Goal: Obtain resource: Download file/media

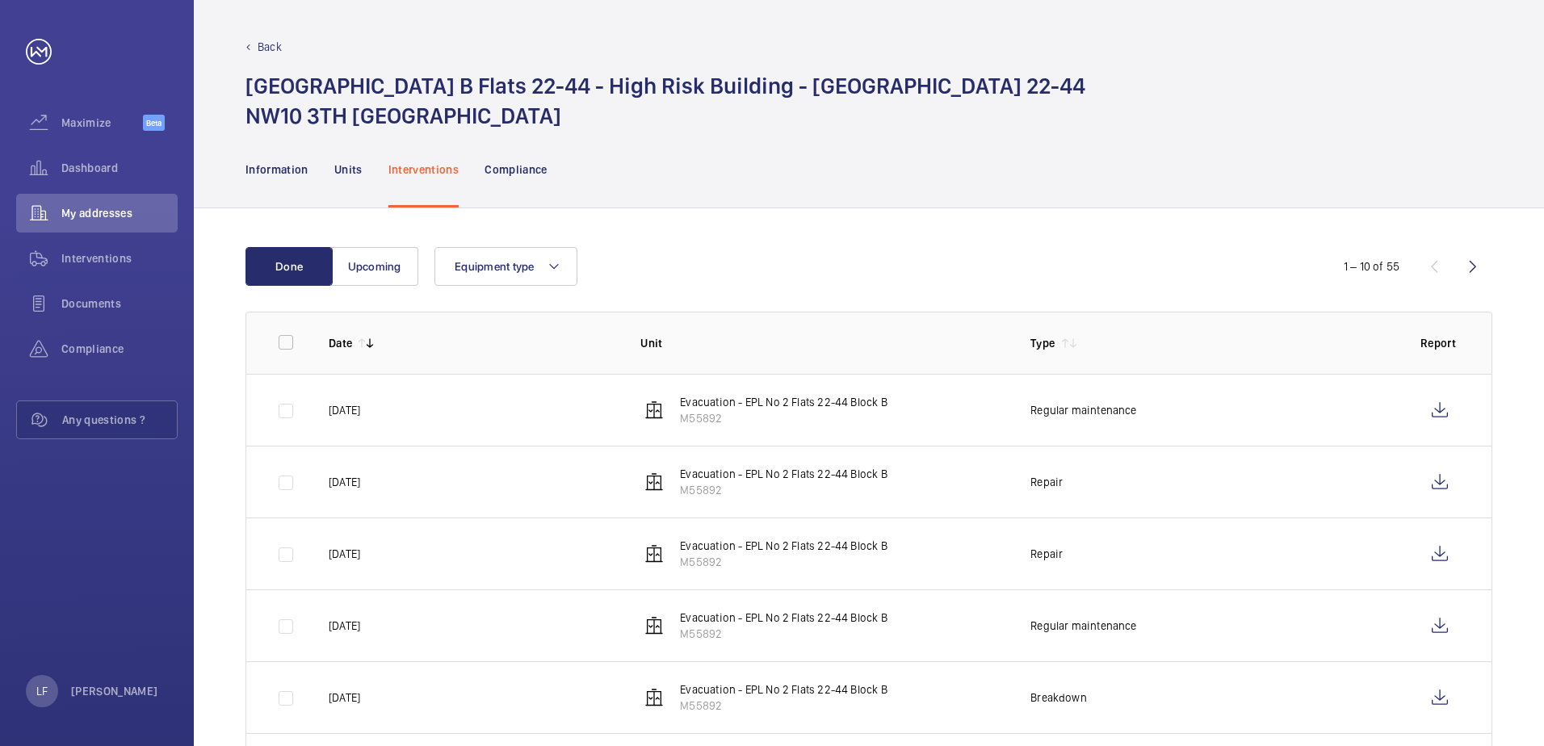
scroll to position [161, 0]
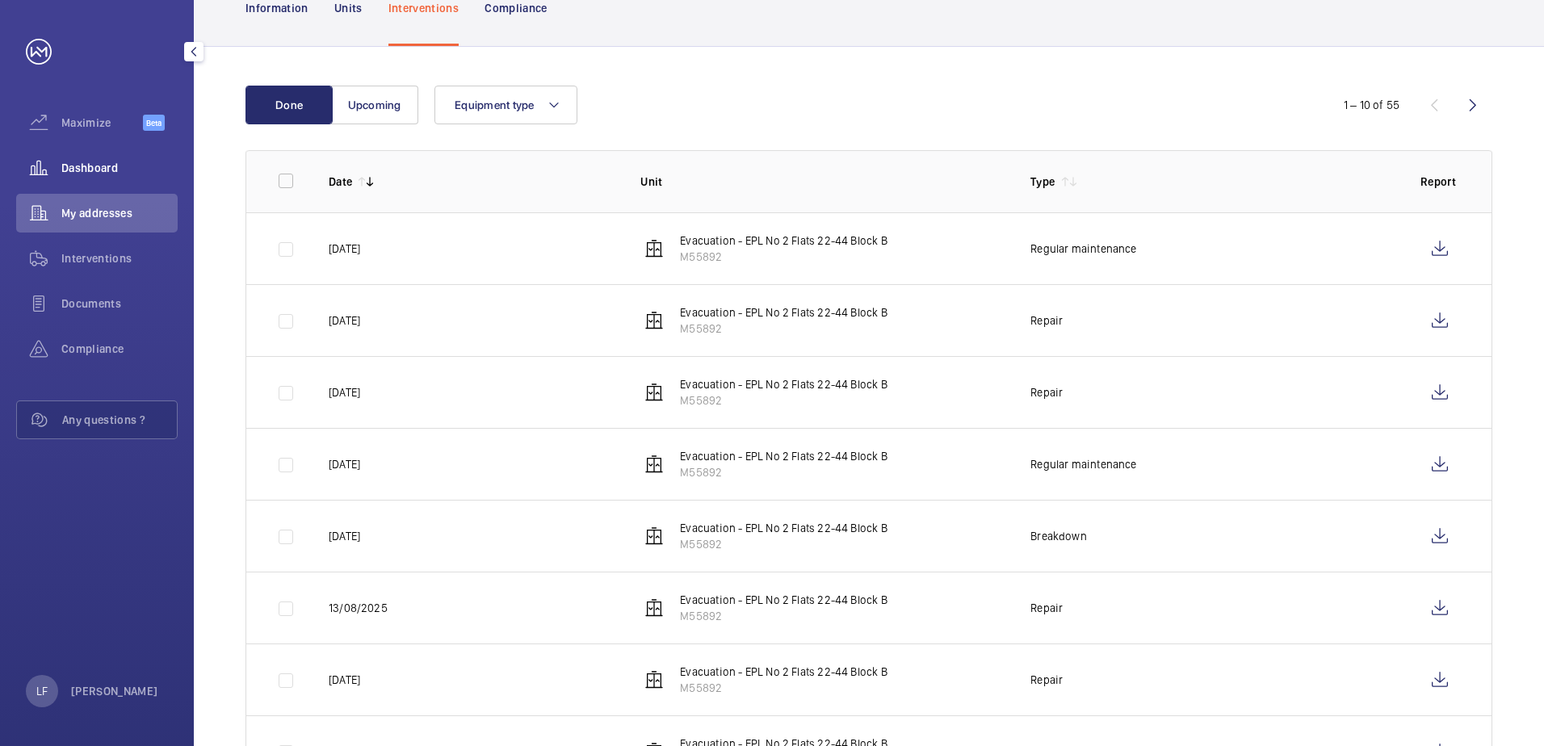
click at [103, 174] on span "Dashboard" at bounding box center [119, 168] width 116 height 16
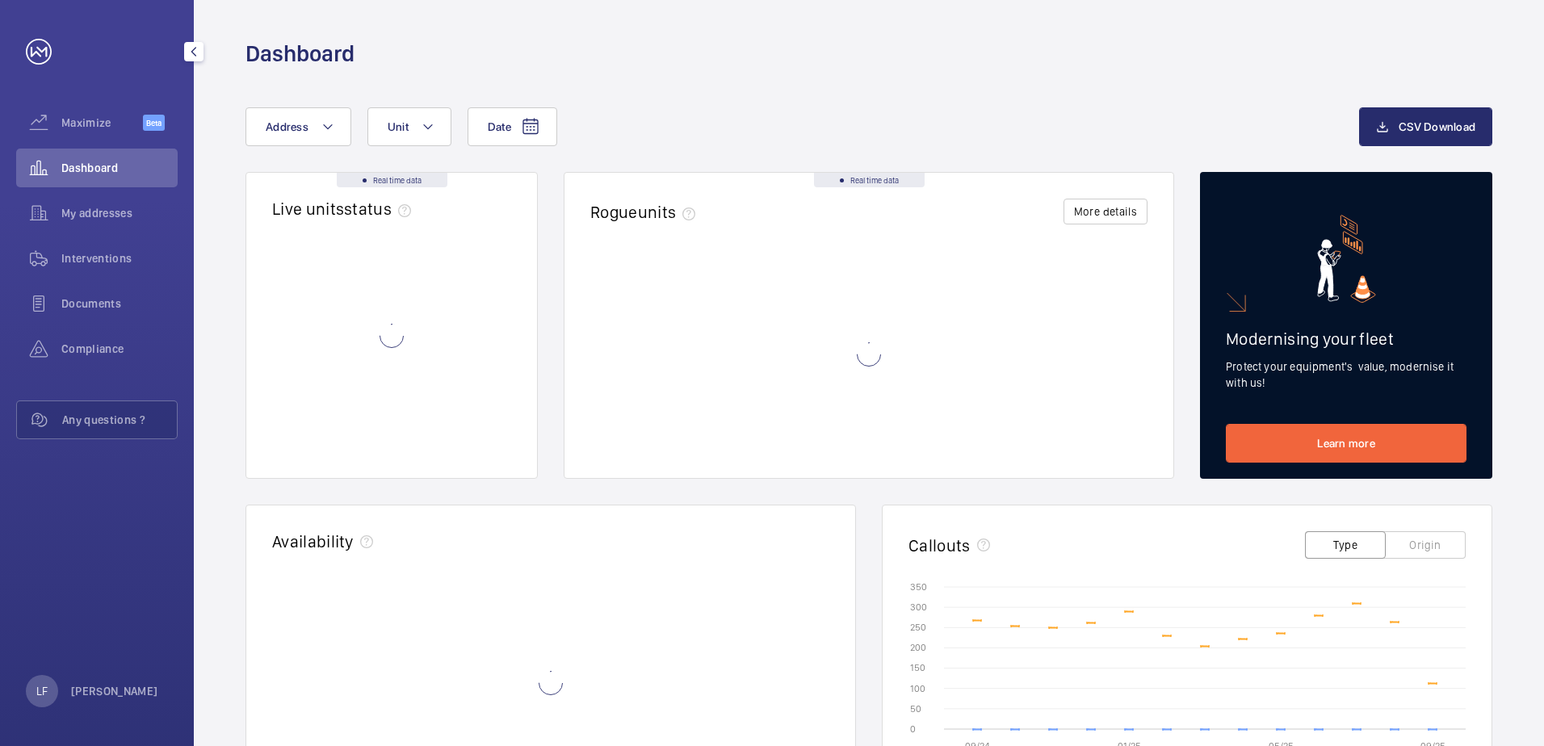
click at [107, 235] on div "My addresses" at bounding box center [96, 216] width 161 height 45
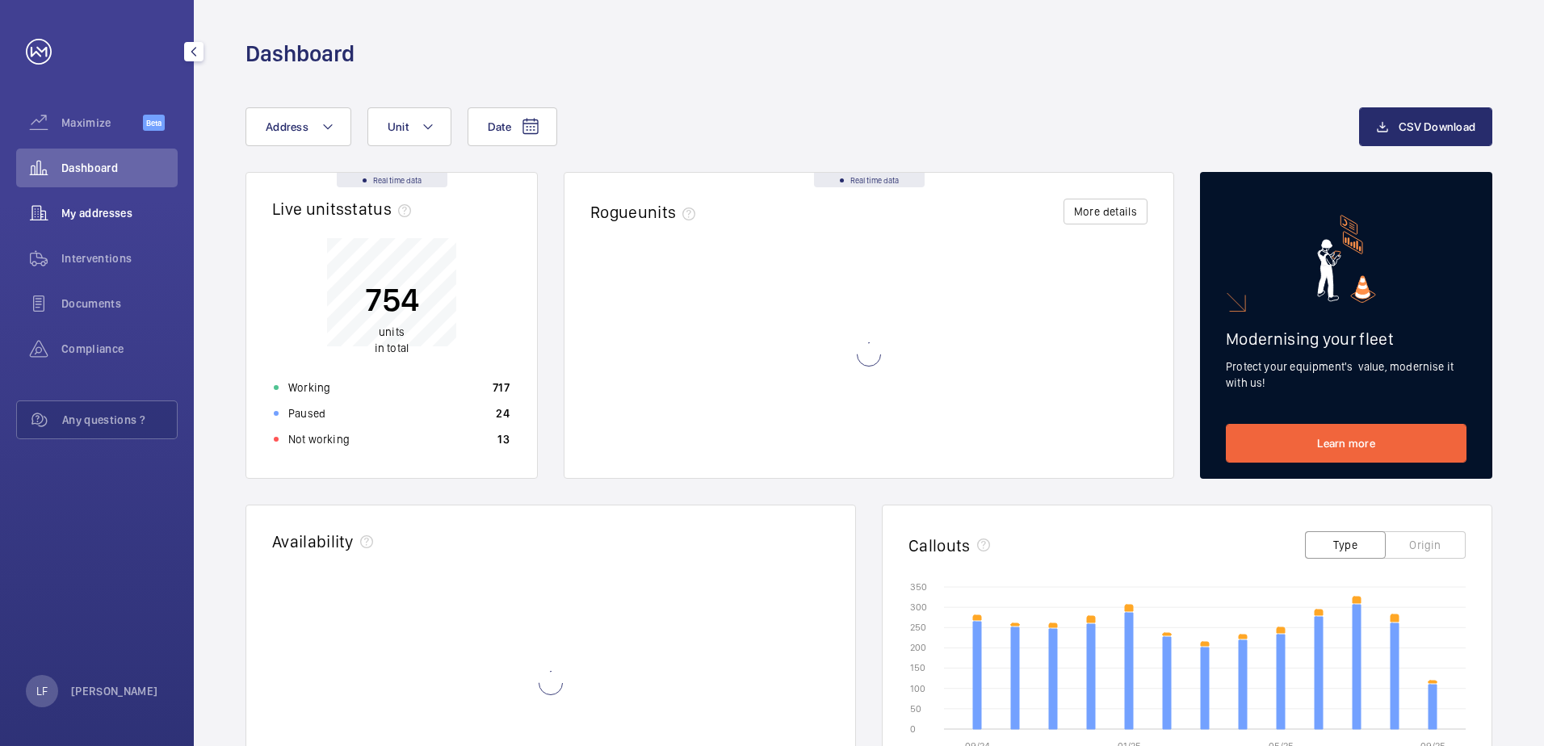
click at [99, 222] on div "My addresses" at bounding box center [96, 213] width 161 height 39
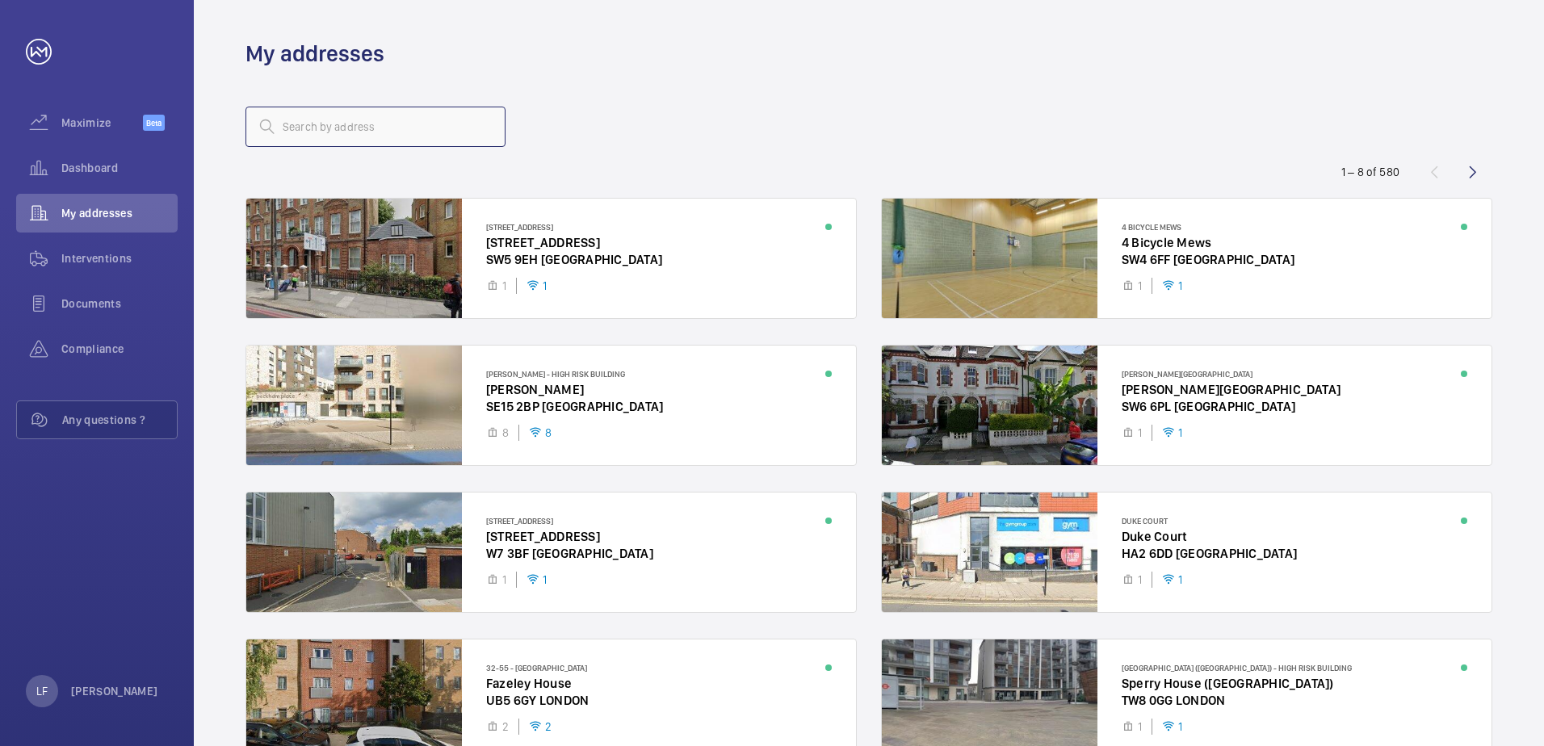
click at [337, 136] on input "text" at bounding box center [375, 127] width 260 height 40
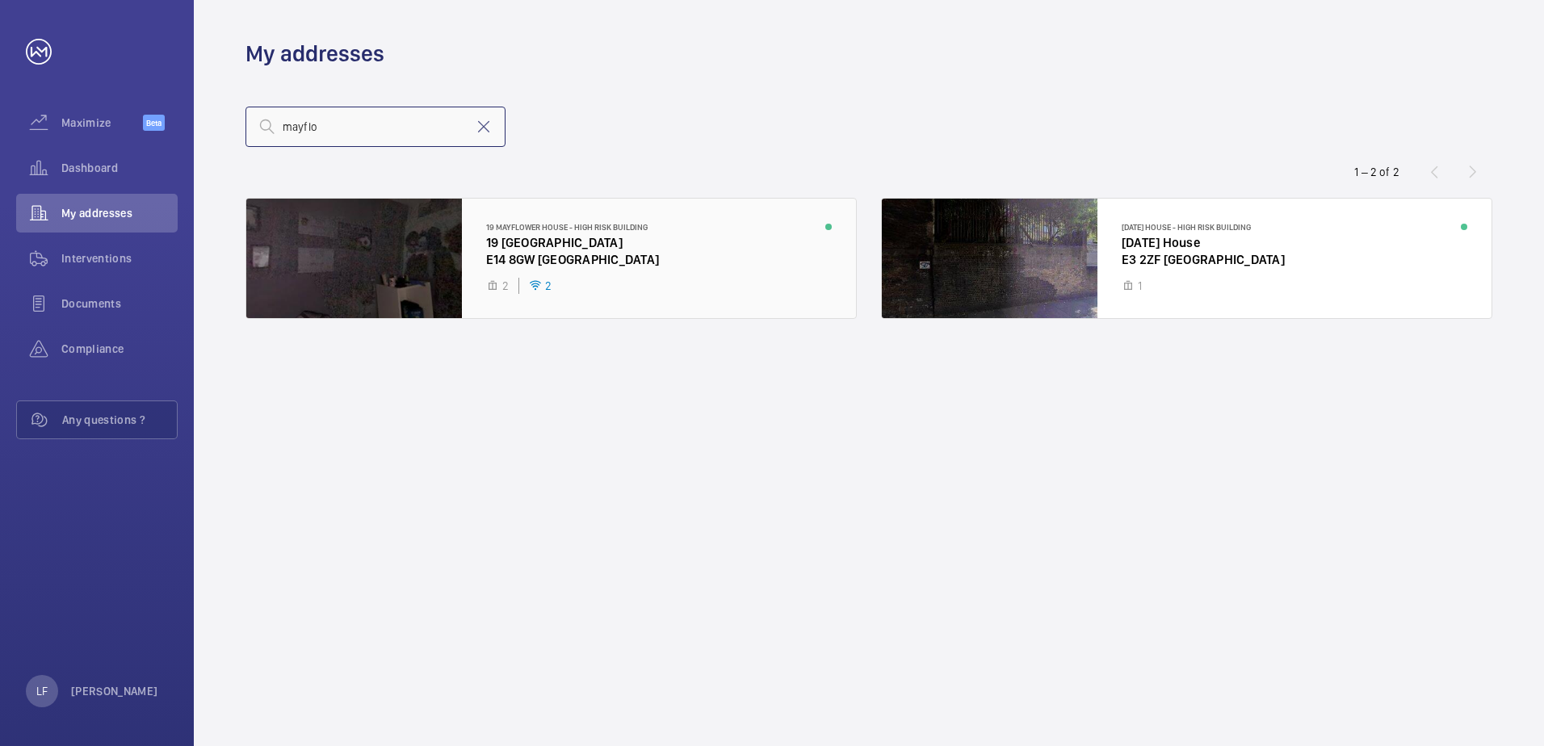
type input "mayflo"
click at [538, 262] on div at bounding box center [551, 258] width 610 height 119
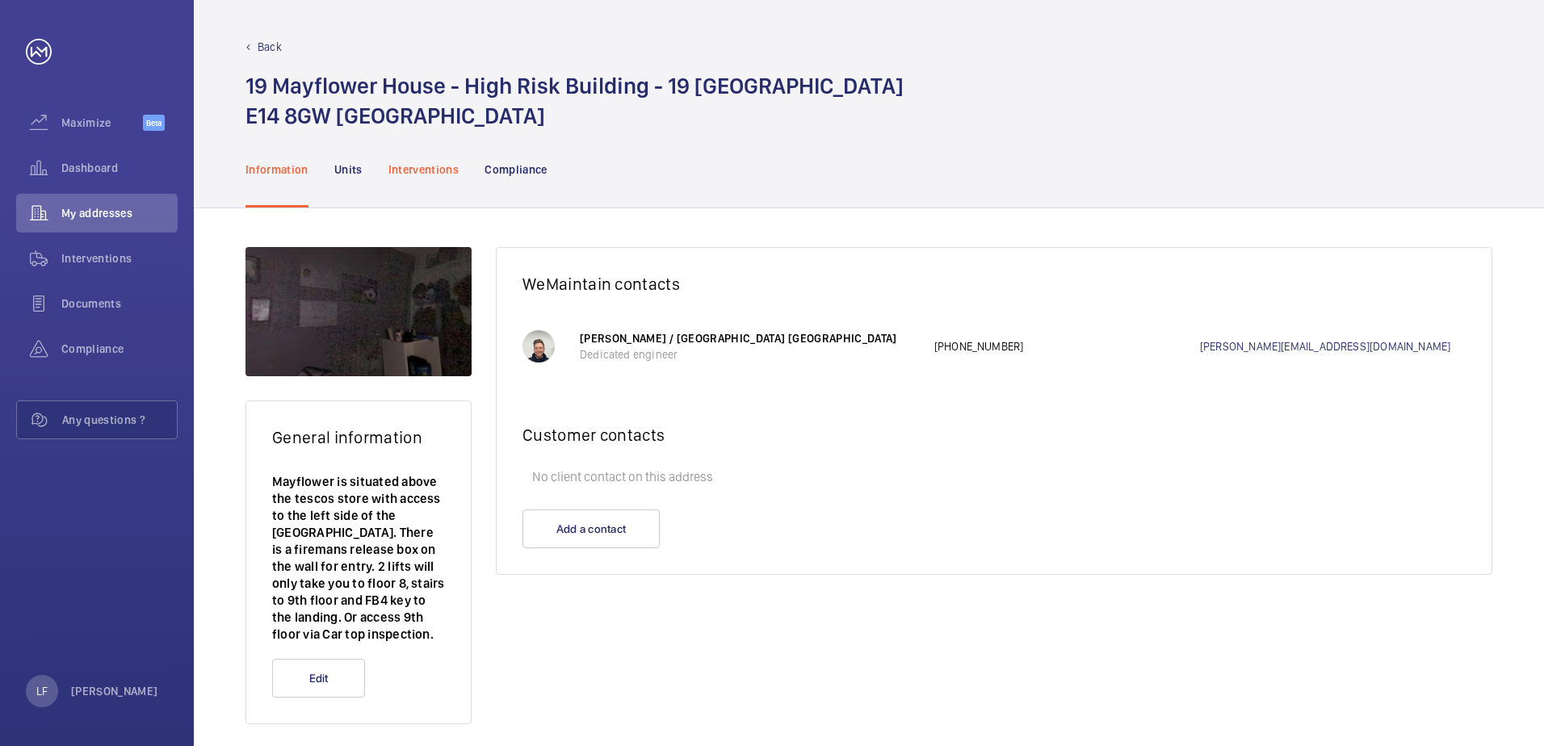
click at [429, 166] on p "Interventions" at bounding box center [423, 169] width 71 height 16
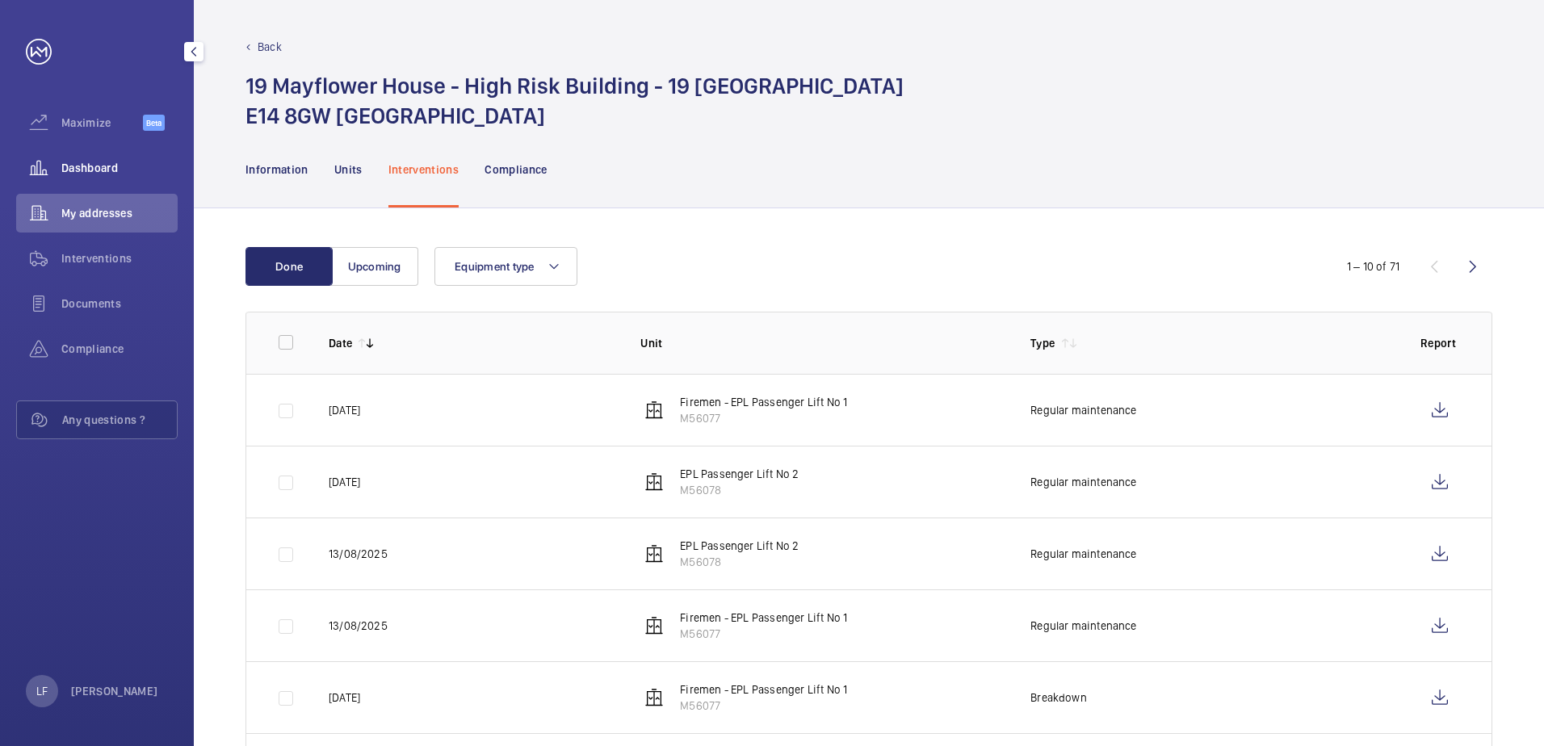
click at [123, 169] on span "Dashboard" at bounding box center [119, 168] width 116 height 16
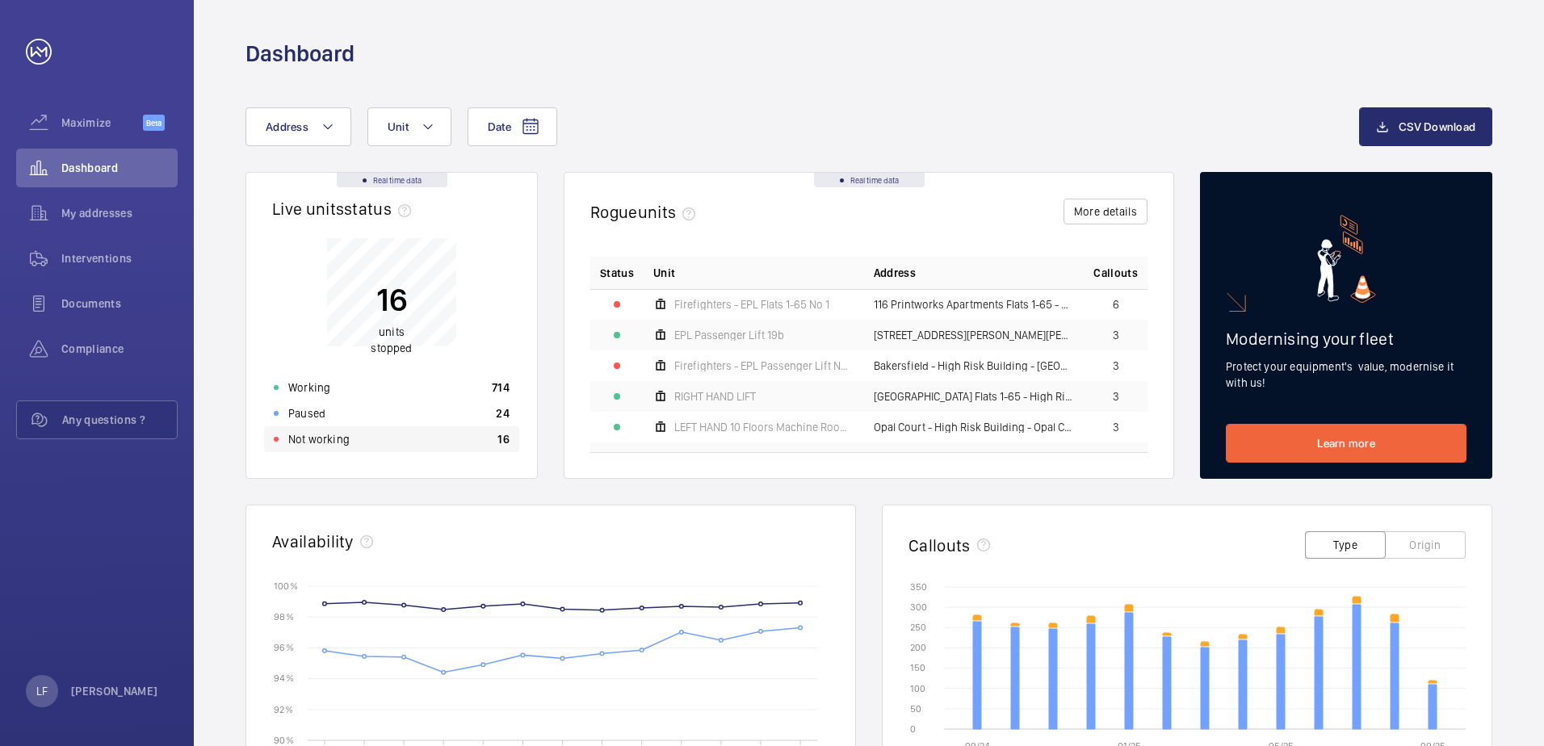
click at [287, 435] on div "Not working" at bounding box center [312, 439] width 76 height 16
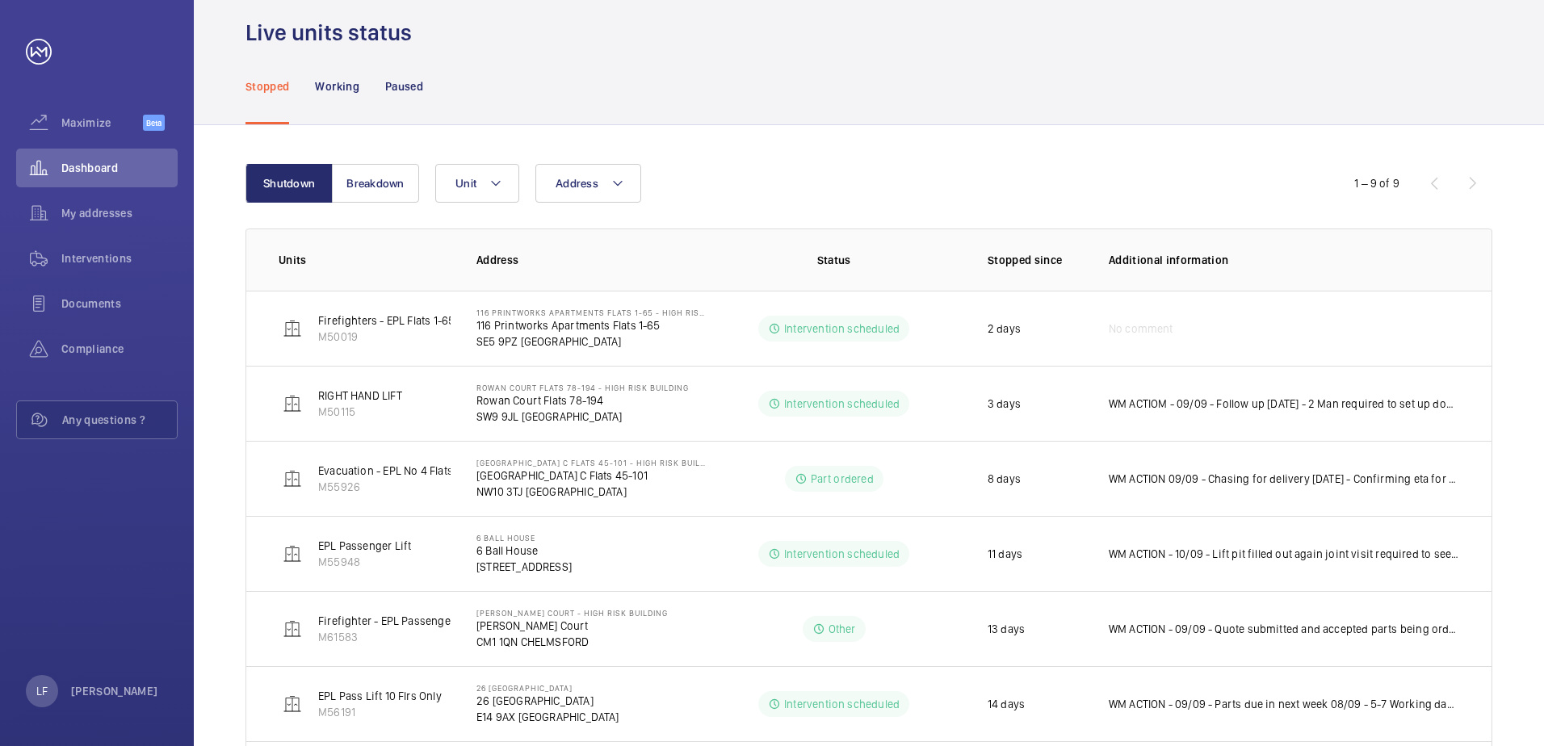
scroll to position [81, 0]
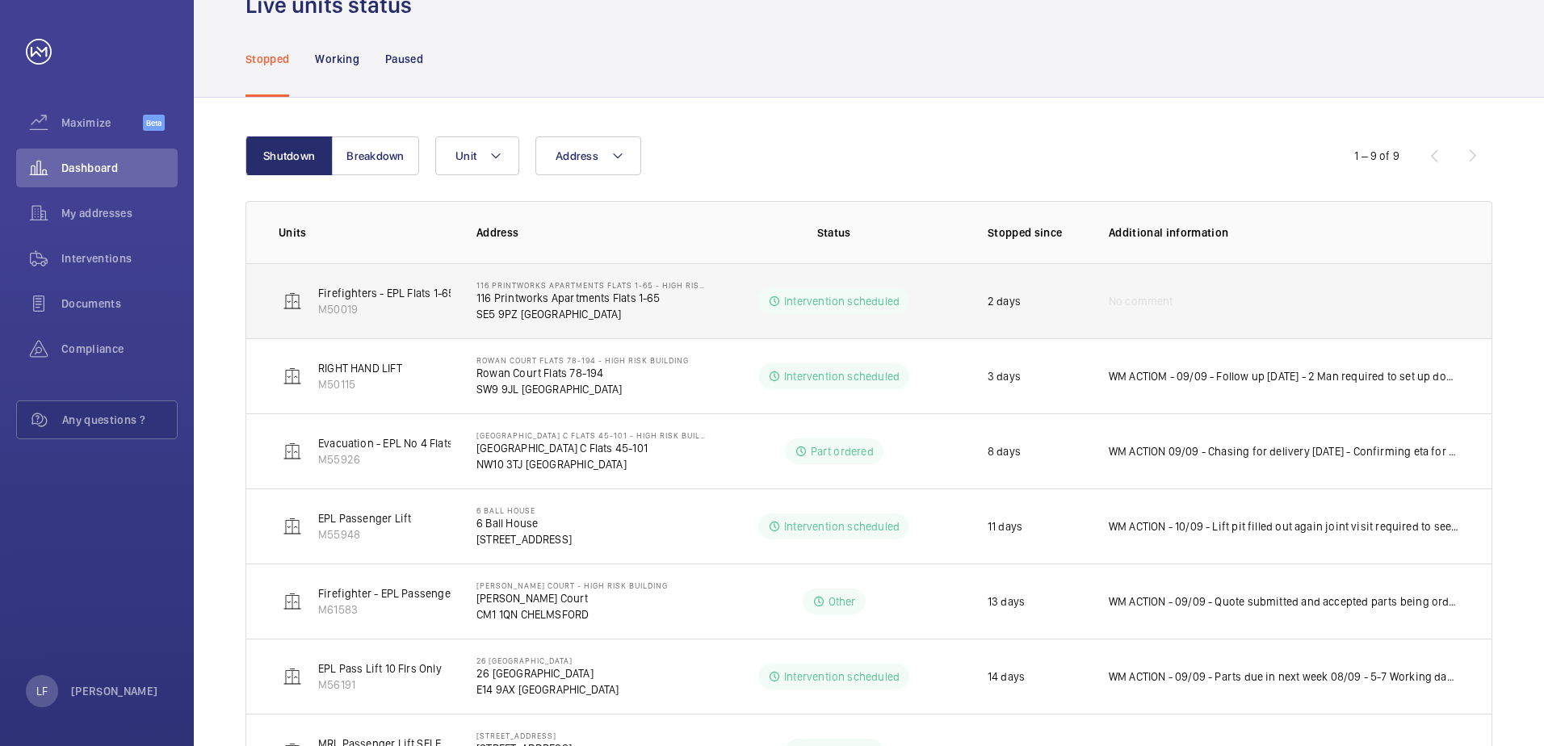
click at [534, 296] on p "116 Printworks Apartments Flats 1-65" at bounding box center [590, 298] width 229 height 16
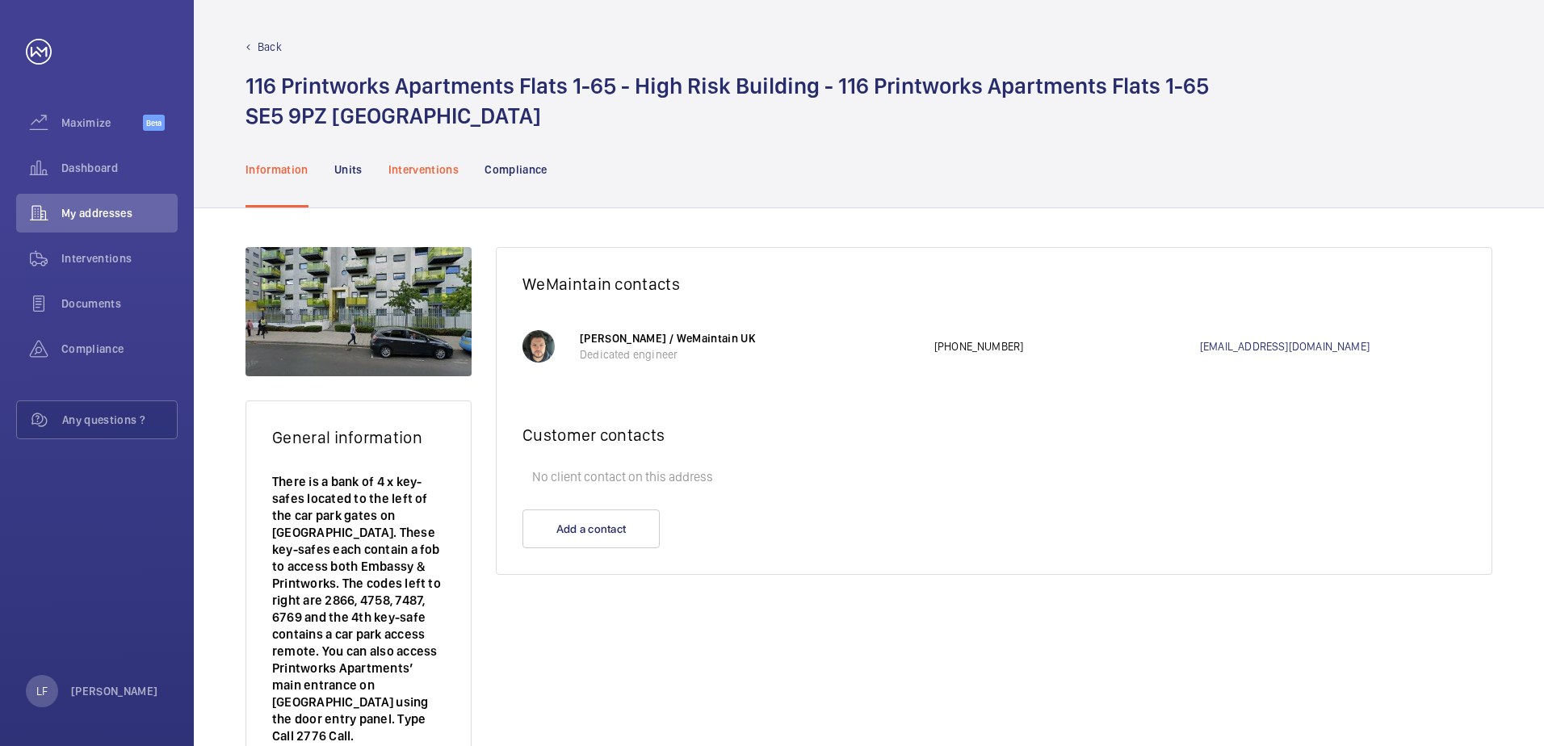
click at [419, 178] on div "Interventions" at bounding box center [423, 169] width 71 height 77
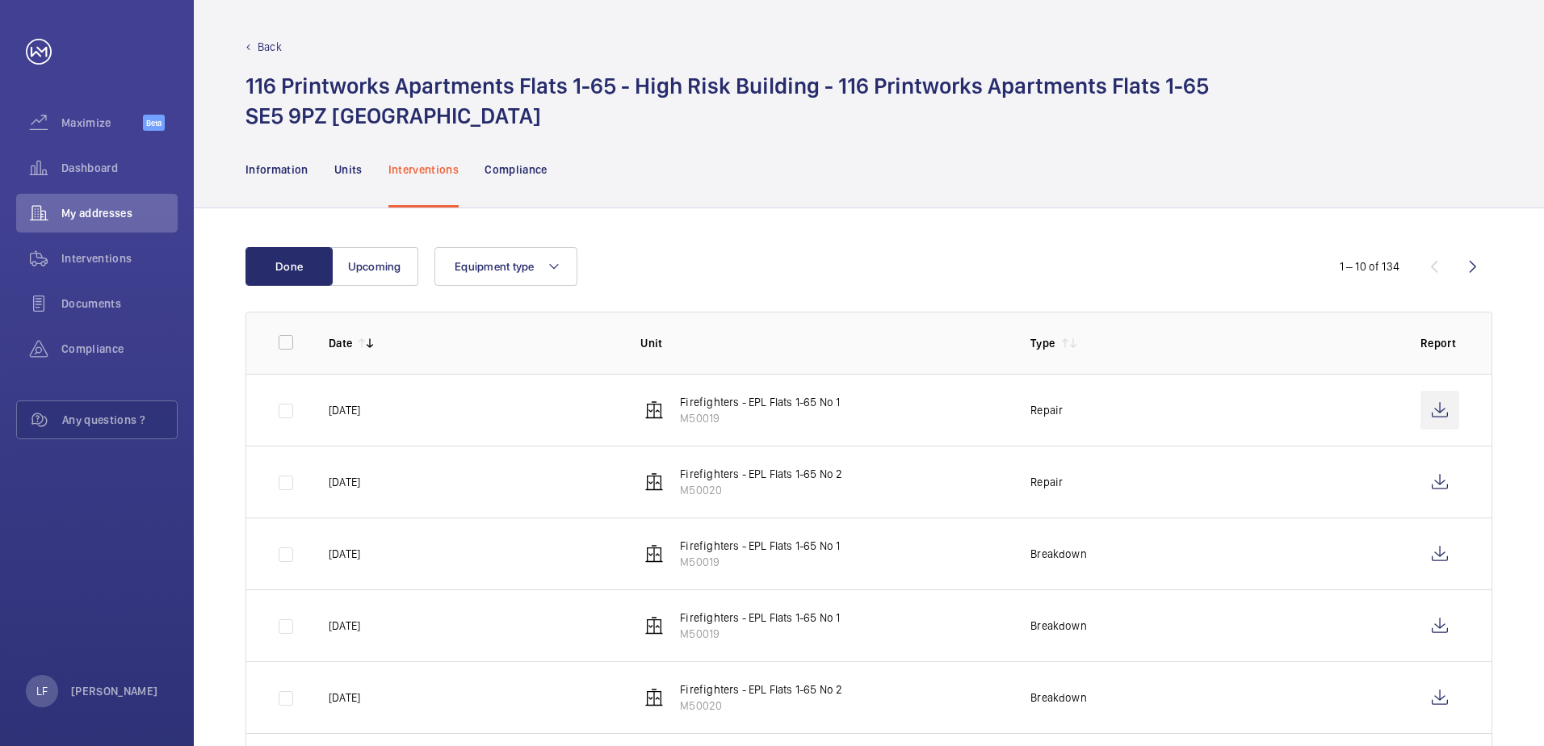
click at [1459, 410] on td at bounding box center [1442, 410] width 97 height 72
click at [1436, 410] on wm-front-icon-button at bounding box center [1439, 410] width 39 height 39
click at [1443, 493] on wm-front-icon-button at bounding box center [1439, 482] width 39 height 39
click at [62, 154] on div "Dashboard" at bounding box center [96, 168] width 161 height 39
